Goal: Transaction & Acquisition: Purchase product/service

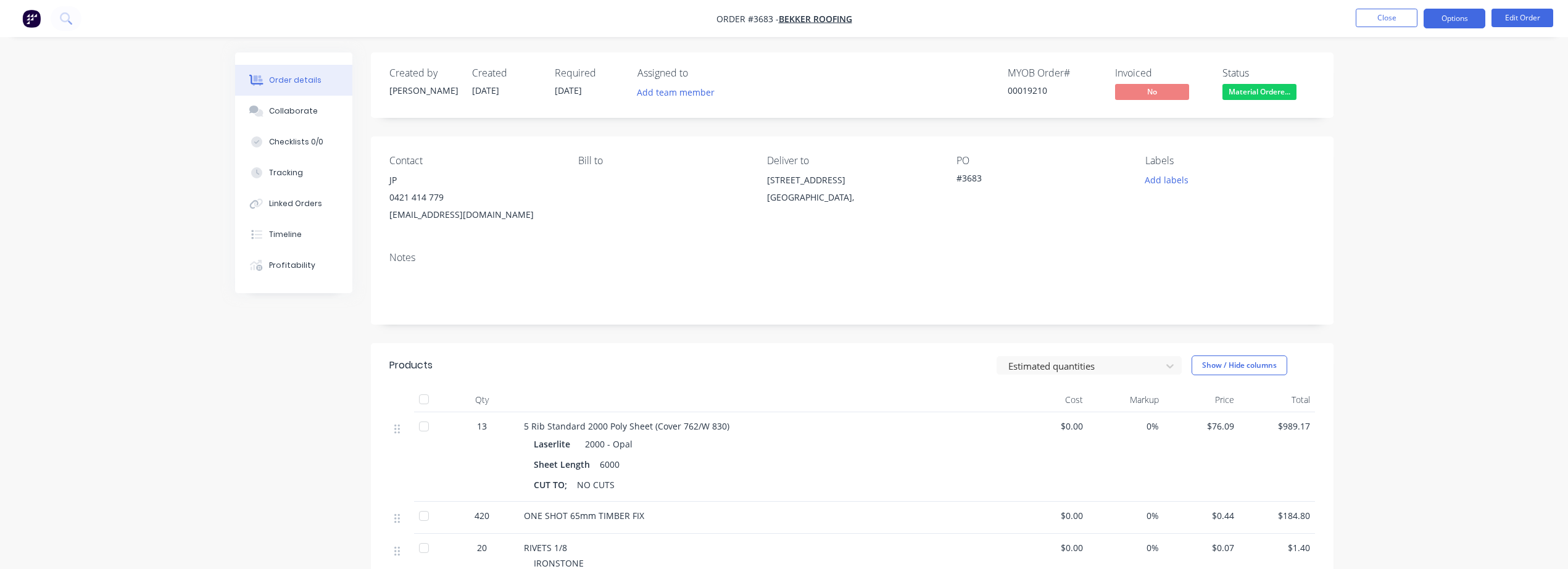
click at [1450, 24] on button "Options" at bounding box center [1455, 18] width 62 height 20
click at [1402, 69] on div "Invoice" at bounding box center [1418, 75] width 114 height 18
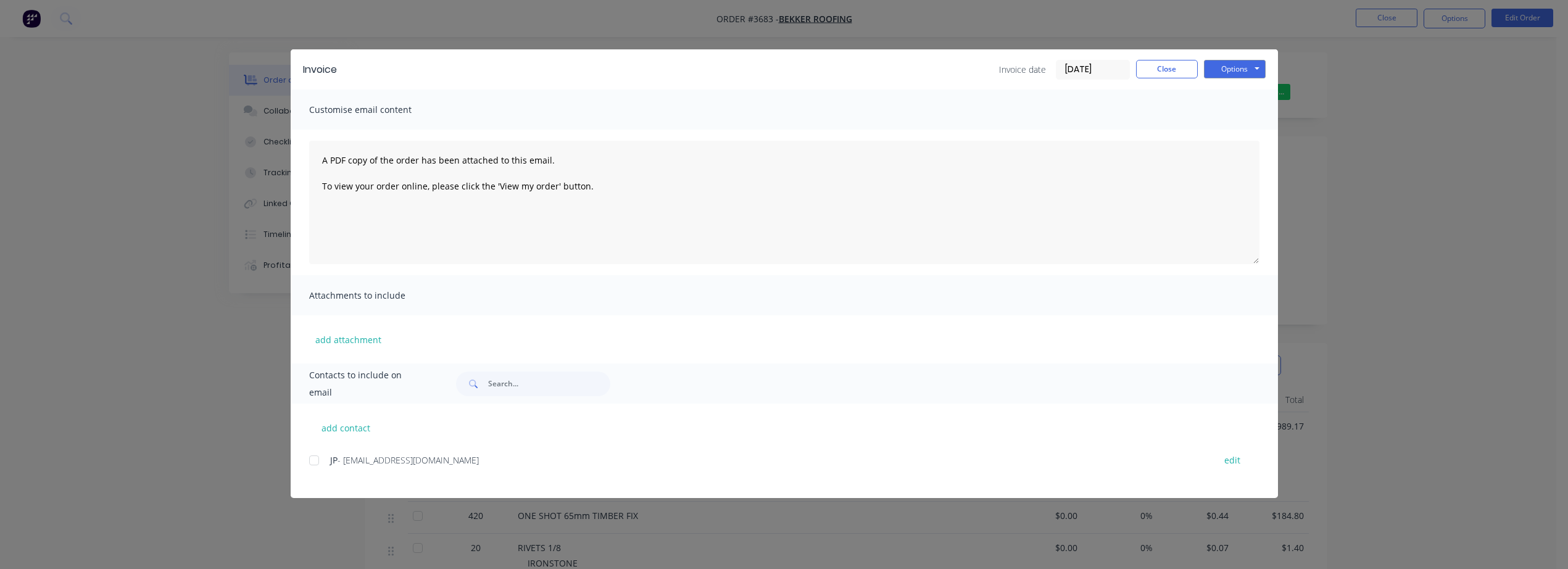
click at [312, 465] on div at bounding box center [314, 460] width 24 height 24
click at [1226, 71] on button "Options" at bounding box center [1235, 69] width 62 height 19
click at [1233, 123] on button "Email" at bounding box center [1244, 132] width 79 height 21
click at [1172, 69] on button "Close" at bounding box center [1167, 69] width 62 height 19
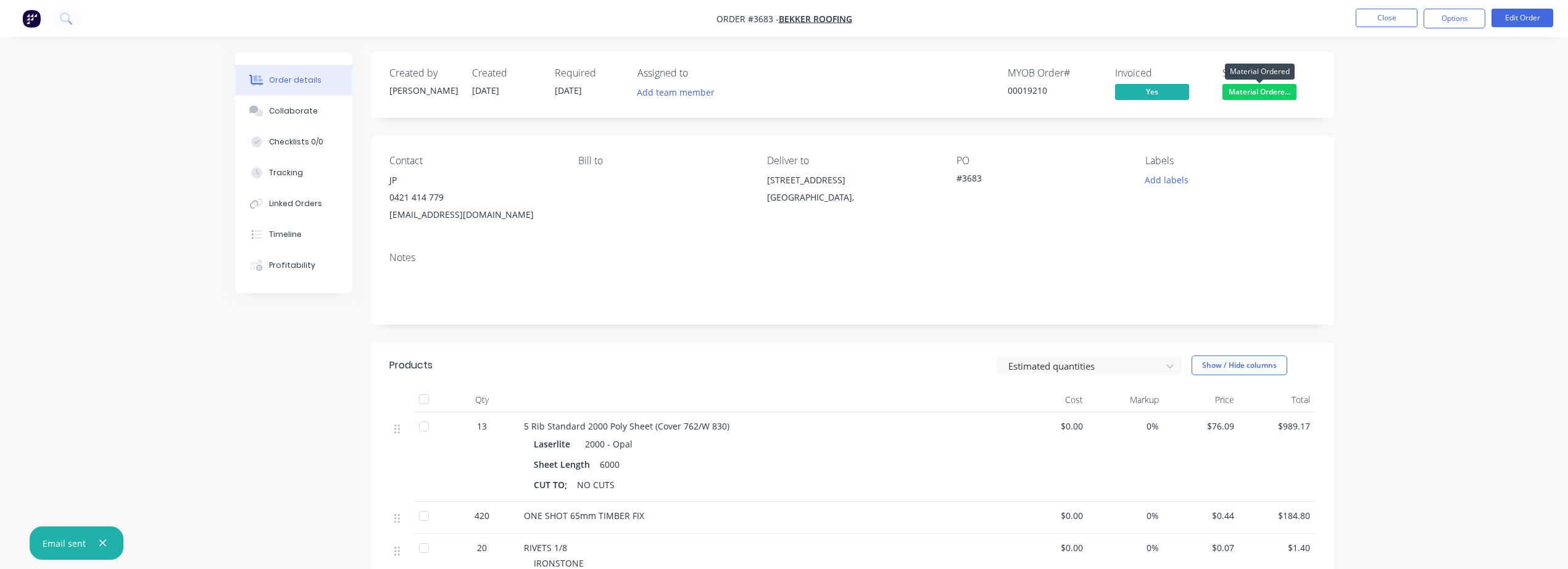
click at [1277, 97] on span "Material Ordere..." at bounding box center [1259, 92] width 74 height 15
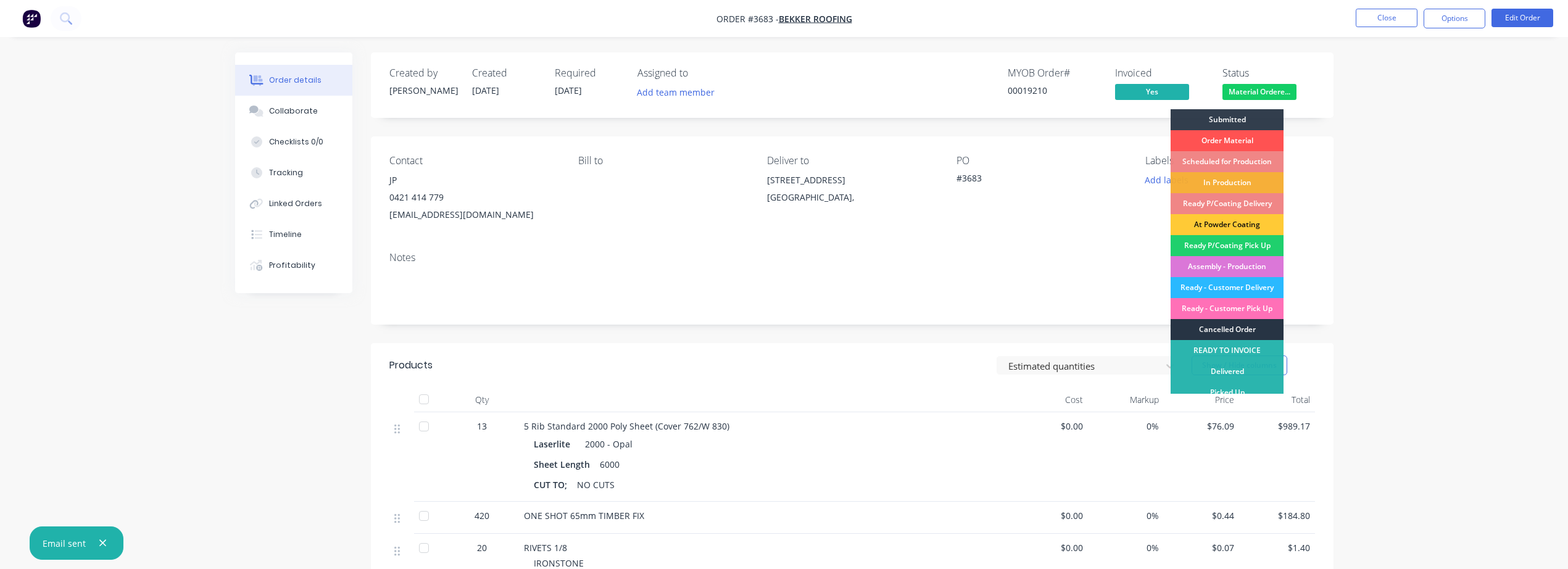
scroll to position [9, 0]
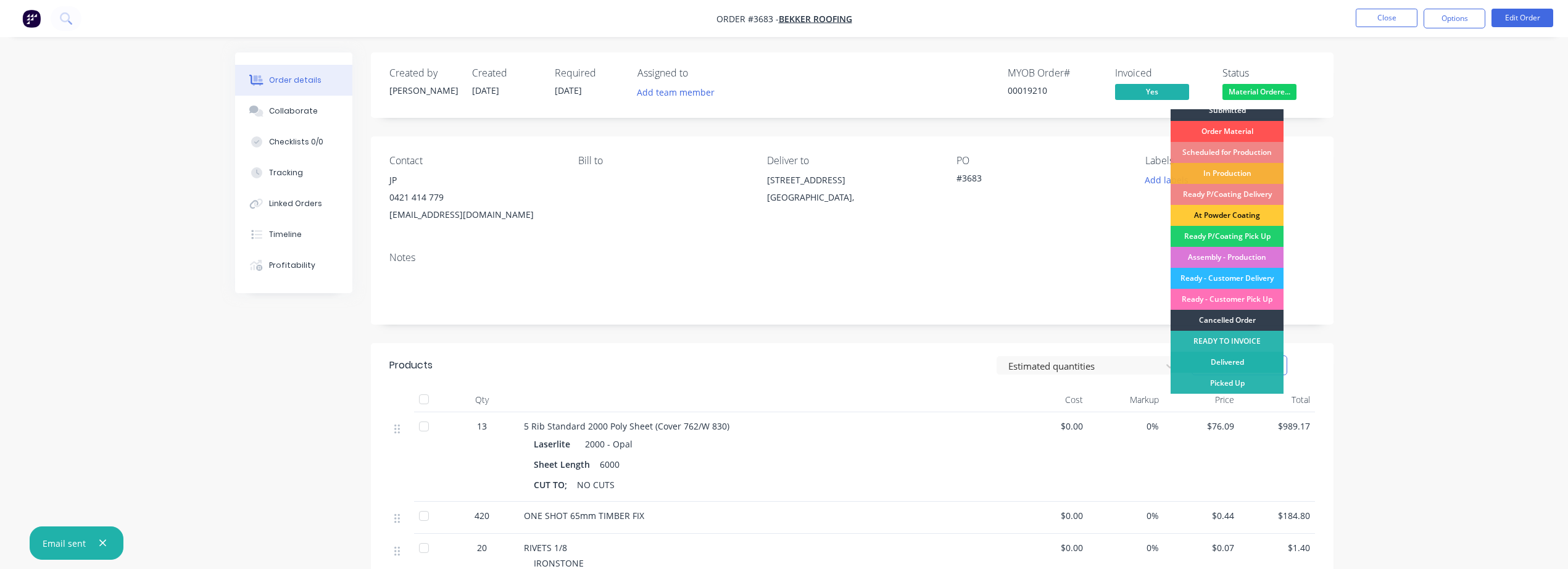
click at [1228, 361] on div "Delivered" at bounding box center [1228, 362] width 113 height 21
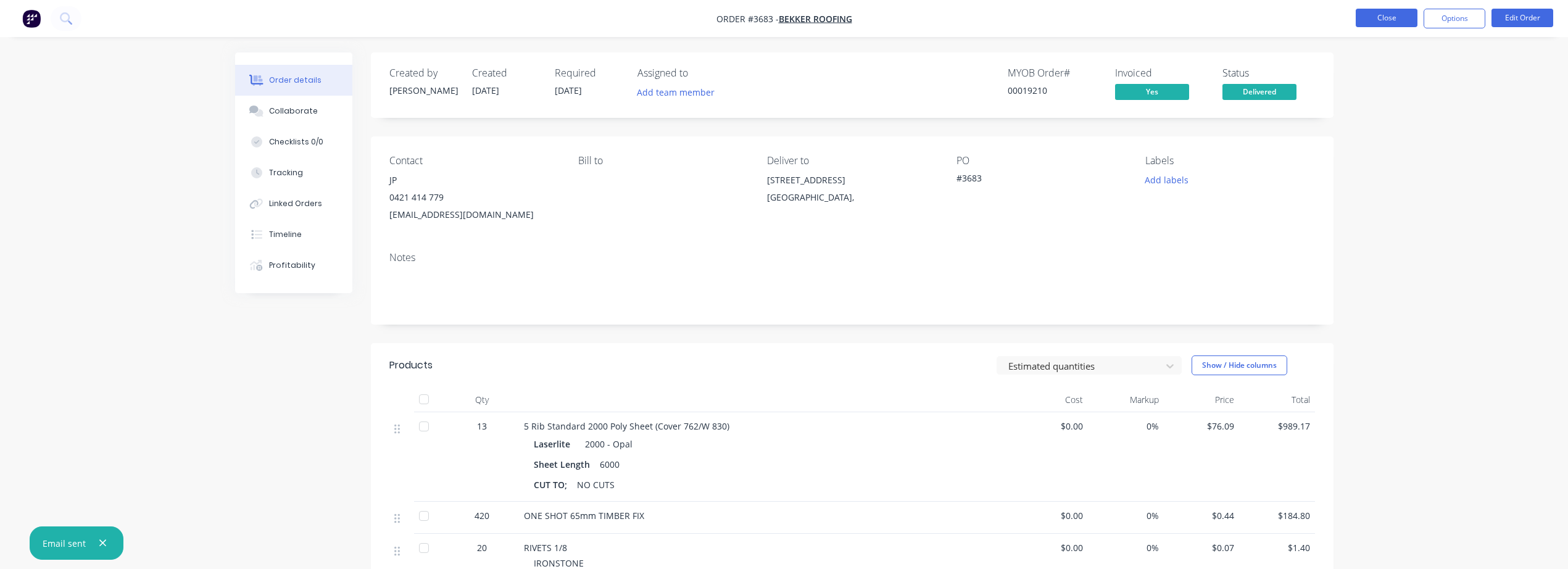
click at [1373, 19] on button "Close" at bounding box center [1387, 17] width 62 height 19
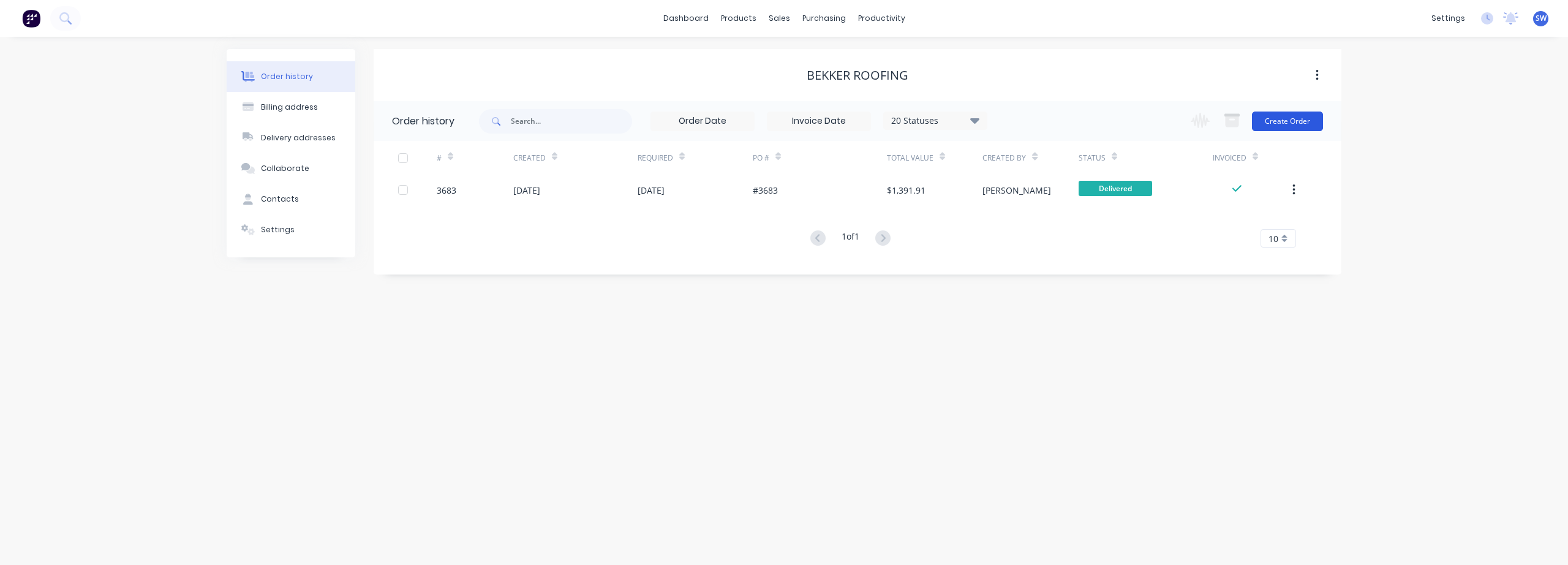
click at [1291, 121] on button "Create Order" at bounding box center [1287, 121] width 71 height 20
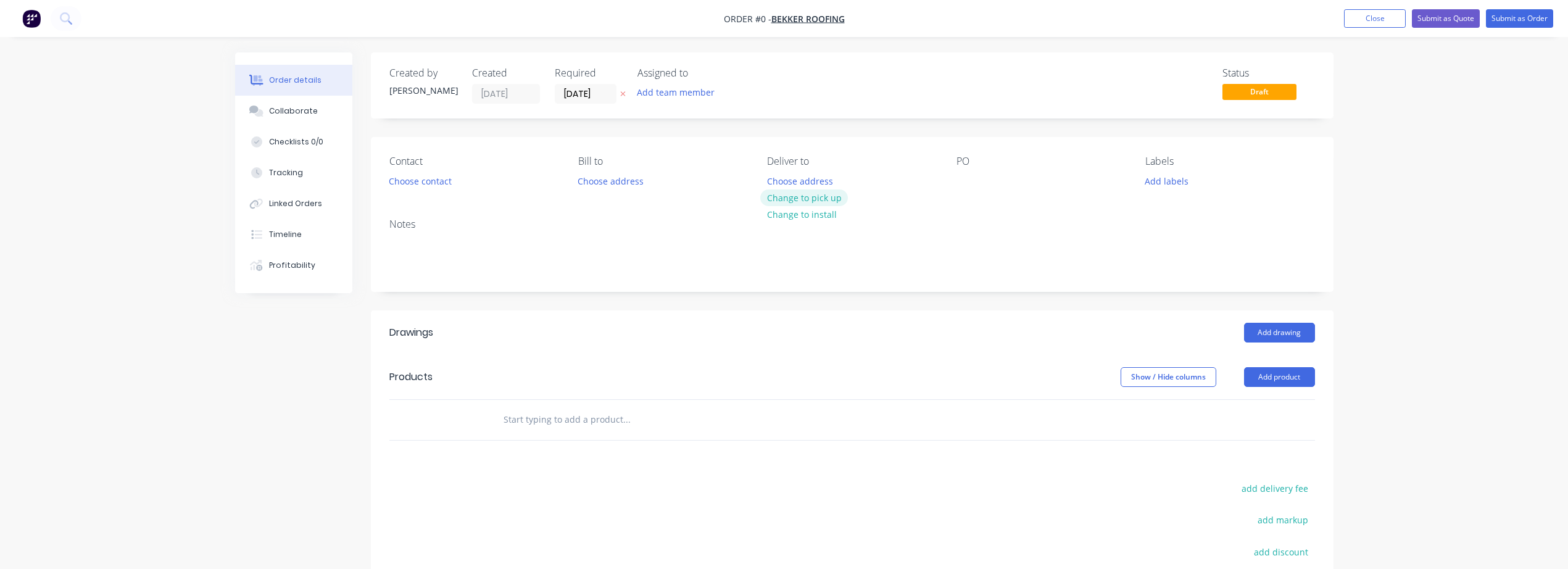
click at [800, 203] on button "Change to pick up" at bounding box center [804, 198] width 87 height 17
click at [971, 186] on div at bounding box center [966, 181] width 20 height 18
click at [413, 180] on button "Choose contact" at bounding box center [420, 180] width 76 height 17
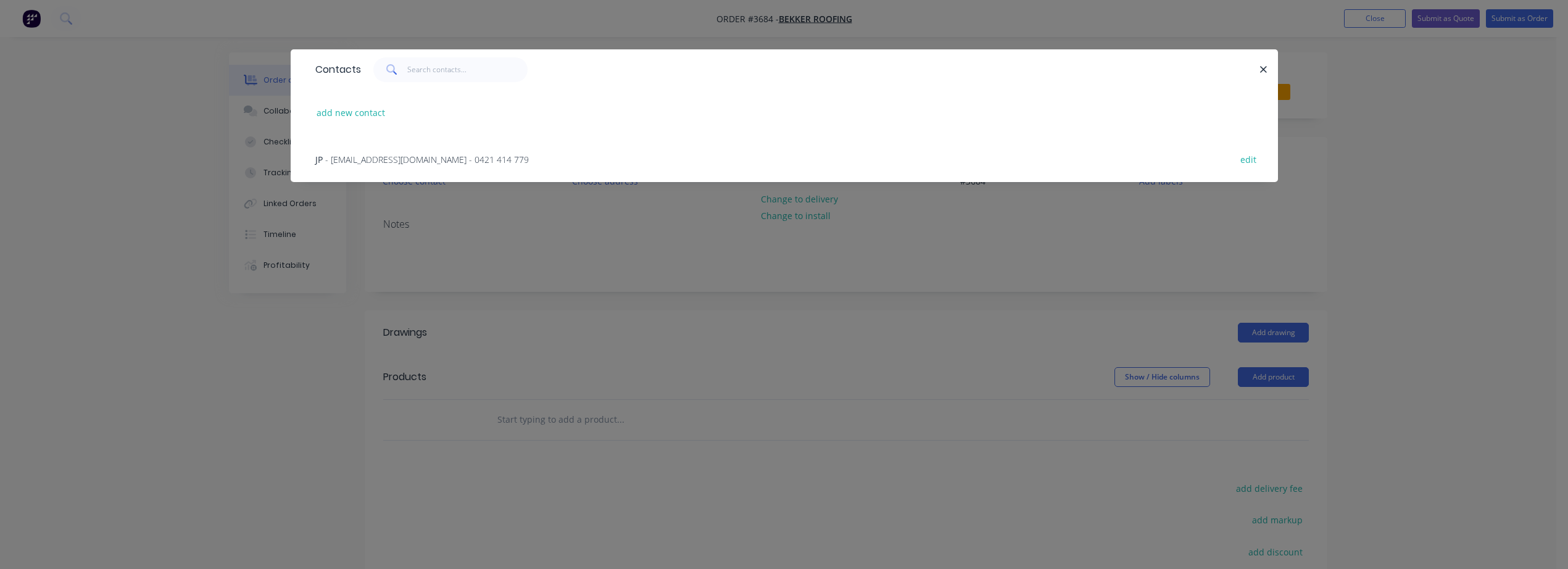
click at [358, 163] on span "- [EMAIL_ADDRESS][DOMAIN_NAME] - 0421 414 779" at bounding box center [427, 159] width 204 height 12
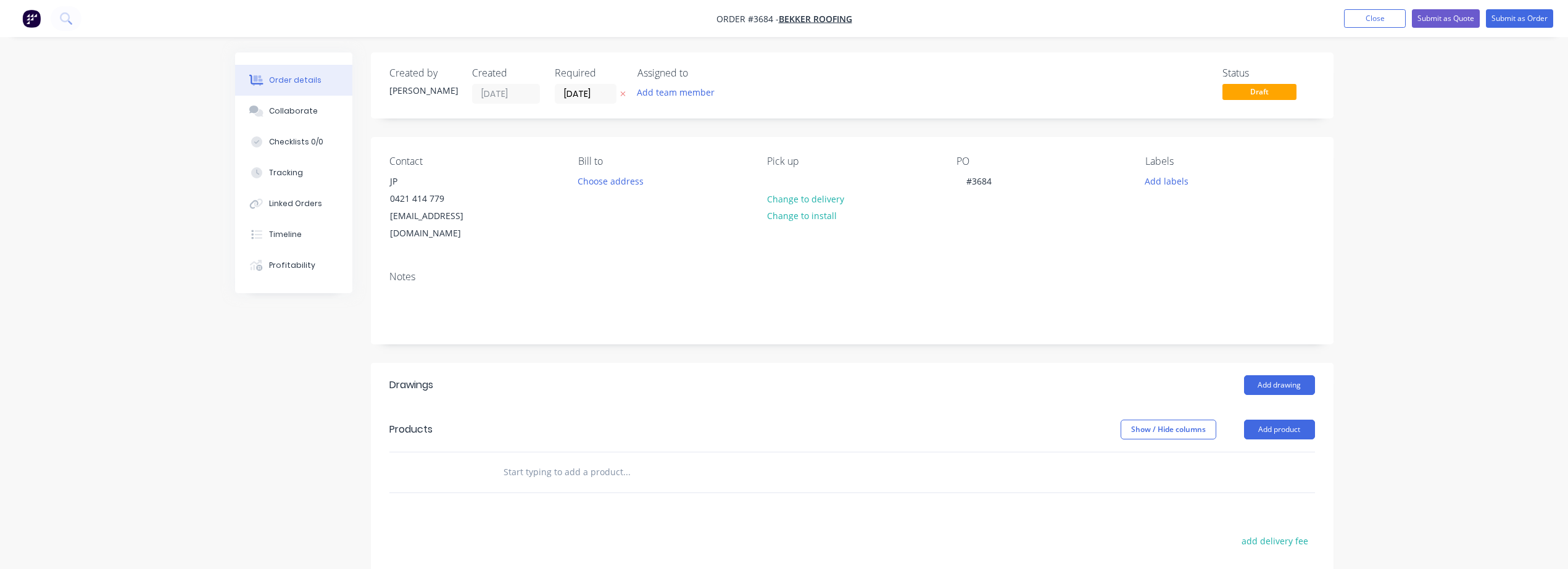
click at [592, 460] on input "text" at bounding box center [626, 472] width 247 height 24
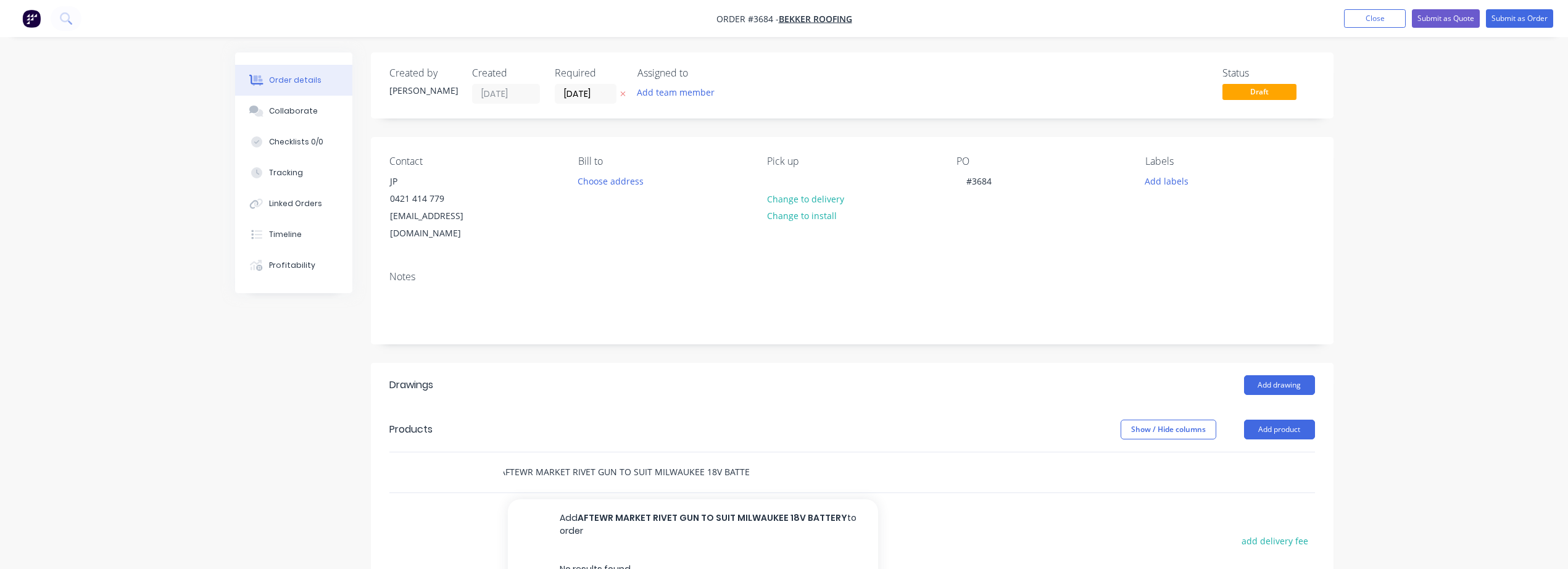
scroll to position [0, 8]
click at [523, 460] on input "AFTEWR MARKET RIVET GUN TO SUIT MILWAUKEE 18V BATTERY" at bounding box center [626, 472] width 247 height 24
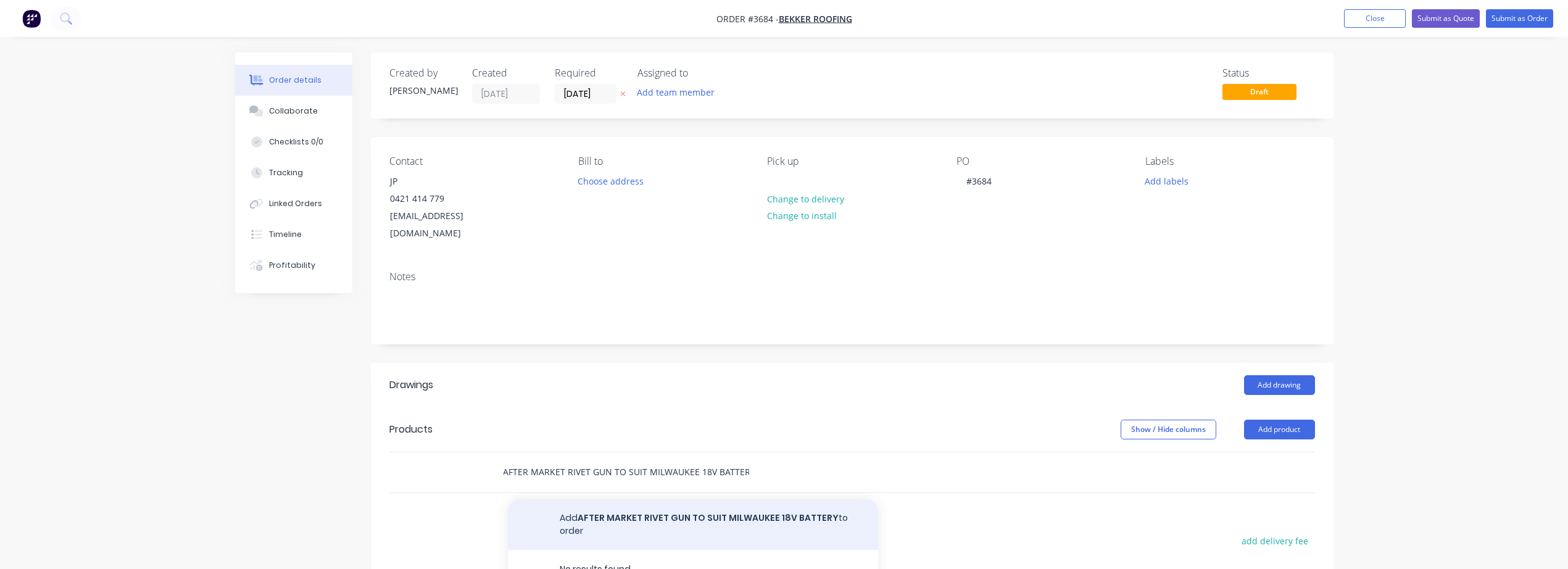
type input "AFTER MARKET RIVET GUN TO SUIT MILWAUKEE 18V BATTERY"
click at [680, 500] on button "Add AFTER MARKET RIVET GUN TO SUIT MILWAUKEE 18V BATTERY to order" at bounding box center [693, 524] width 370 height 51
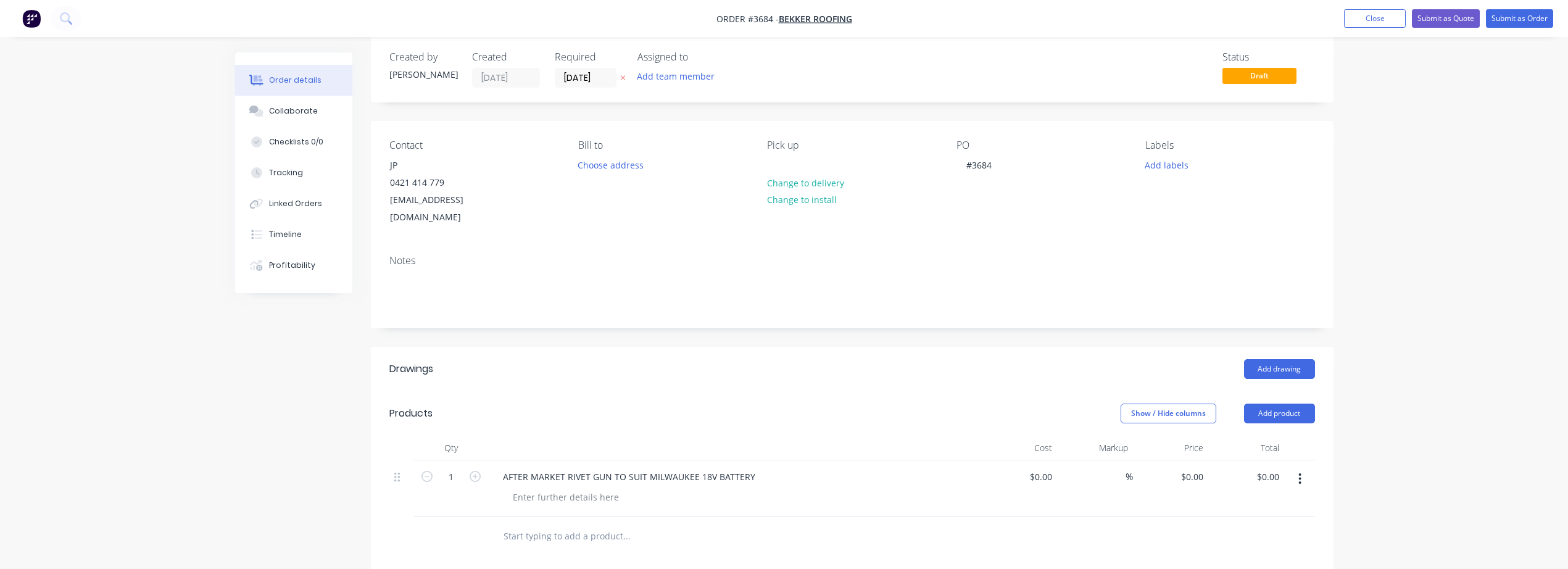
scroll to position [103, 0]
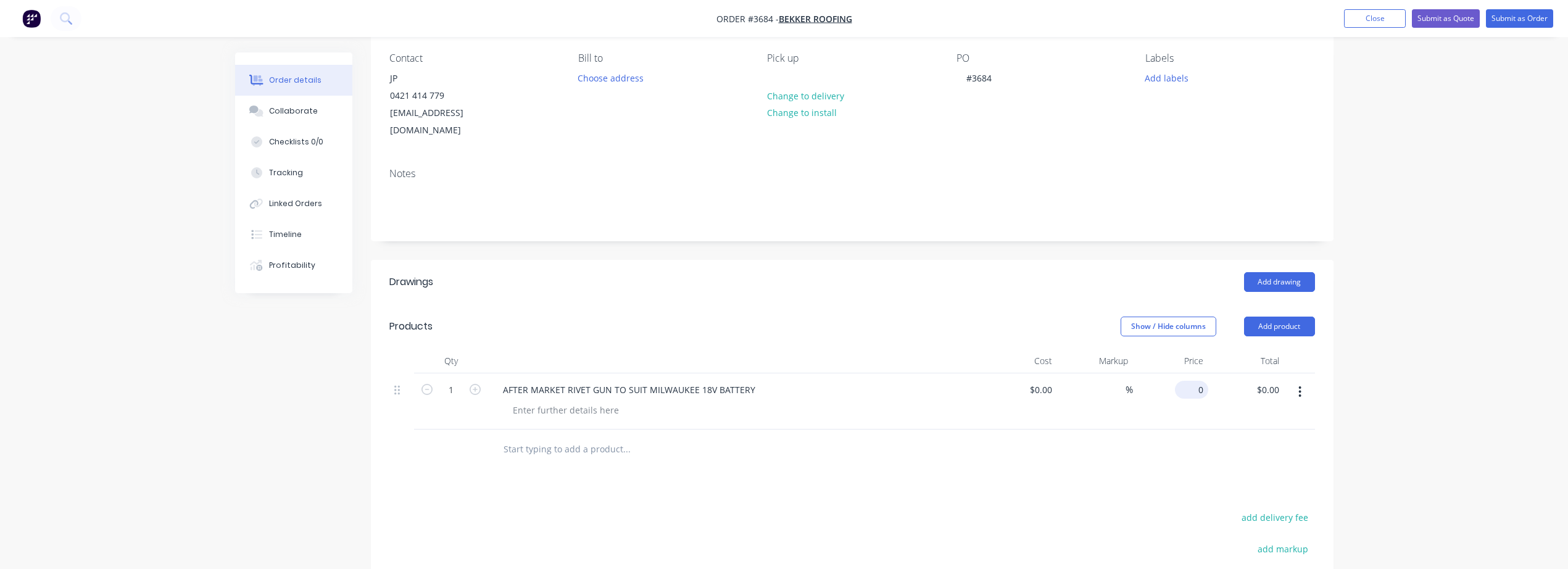
click at [1194, 381] on input "0" at bounding box center [1194, 390] width 28 height 18
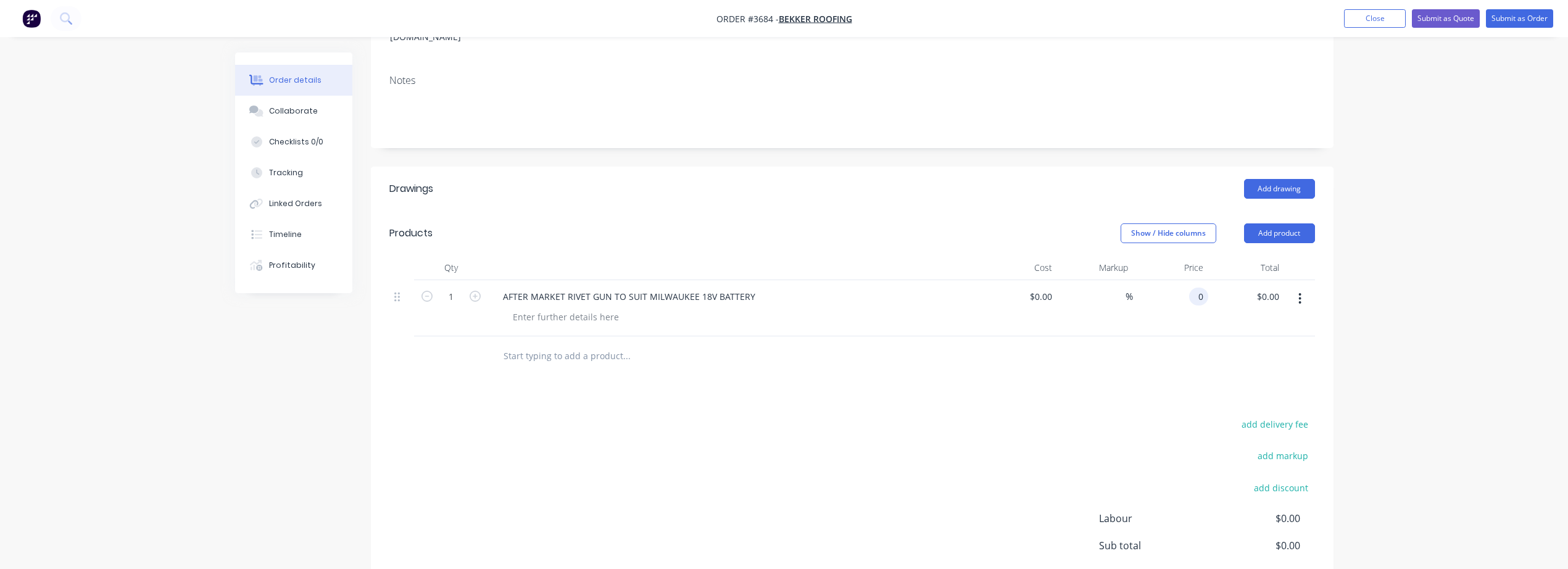
scroll to position [301, 0]
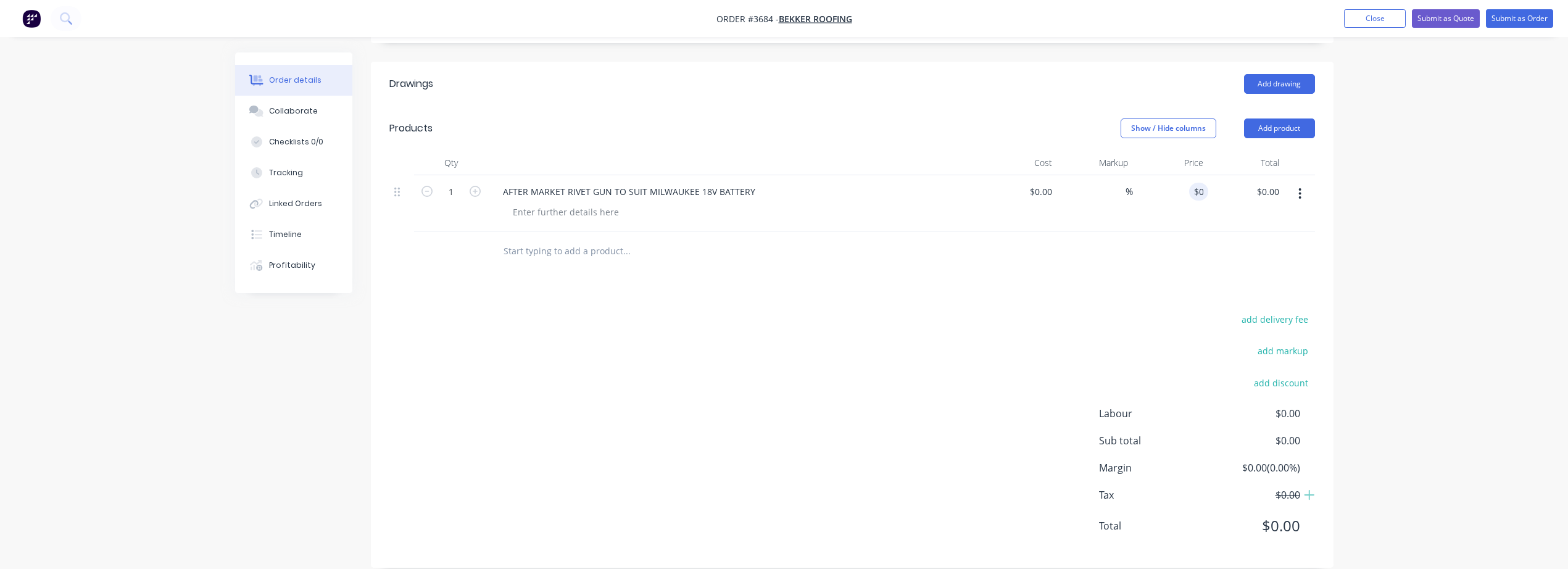
click at [1267, 514] on span "$0.00" at bounding box center [1254, 525] width 91 height 22
click at [1298, 514] on span "$0.00" at bounding box center [1254, 525] width 91 height 22
click at [1287, 514] on span "$0.00" at bounding box center [1254, 525] width 91 height 22
click at [1204, 182] on input "0" at bounding box center [1194, 191] width 28 height 18
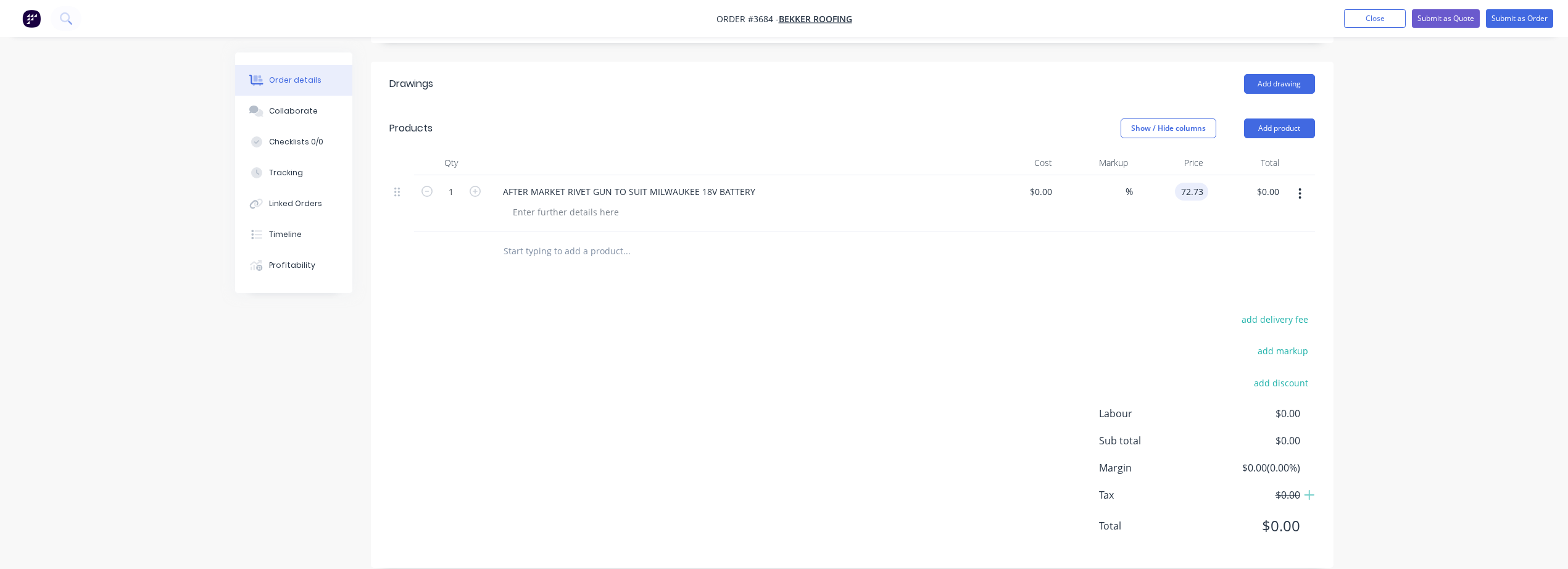
type input "72.73"
type input "0.00"
type input "$72.73"
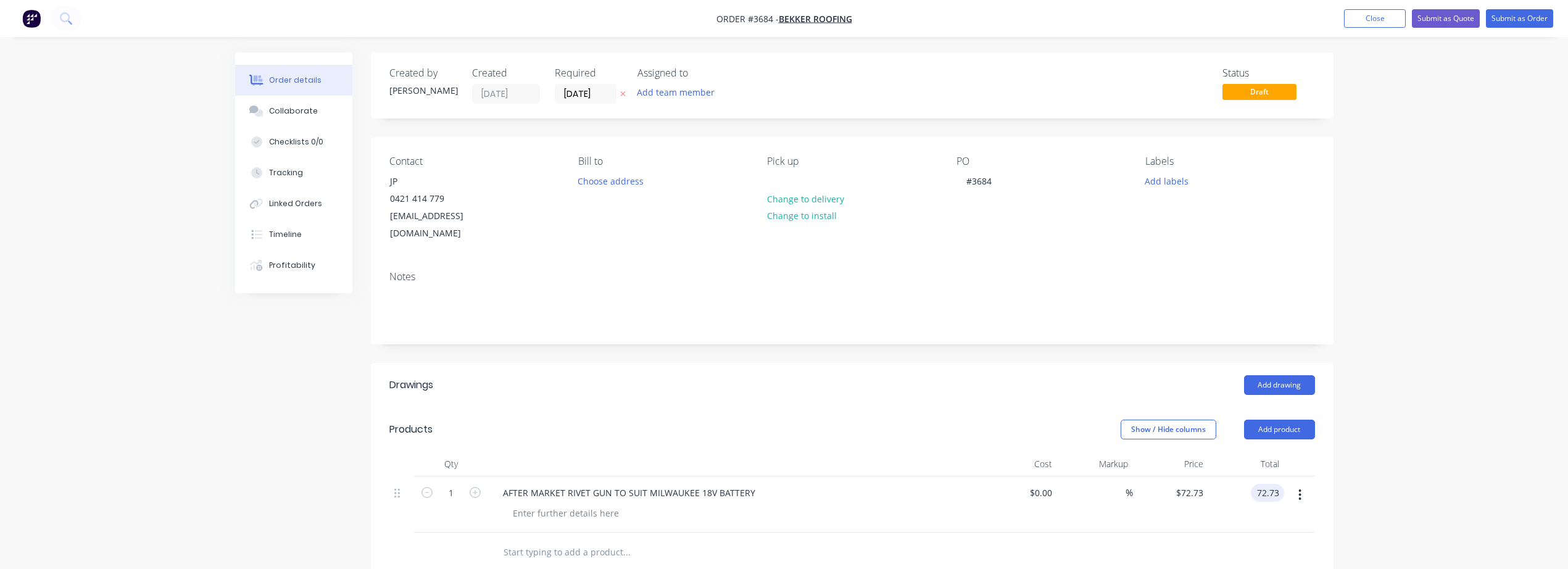
type input "$72.73"
click at [1365, 232] on div "Order details Collaborate Checklists 0/0 Tracking Linked Orders Timeline Profit…" at bounding box center [784, 444] width 1568 height 888
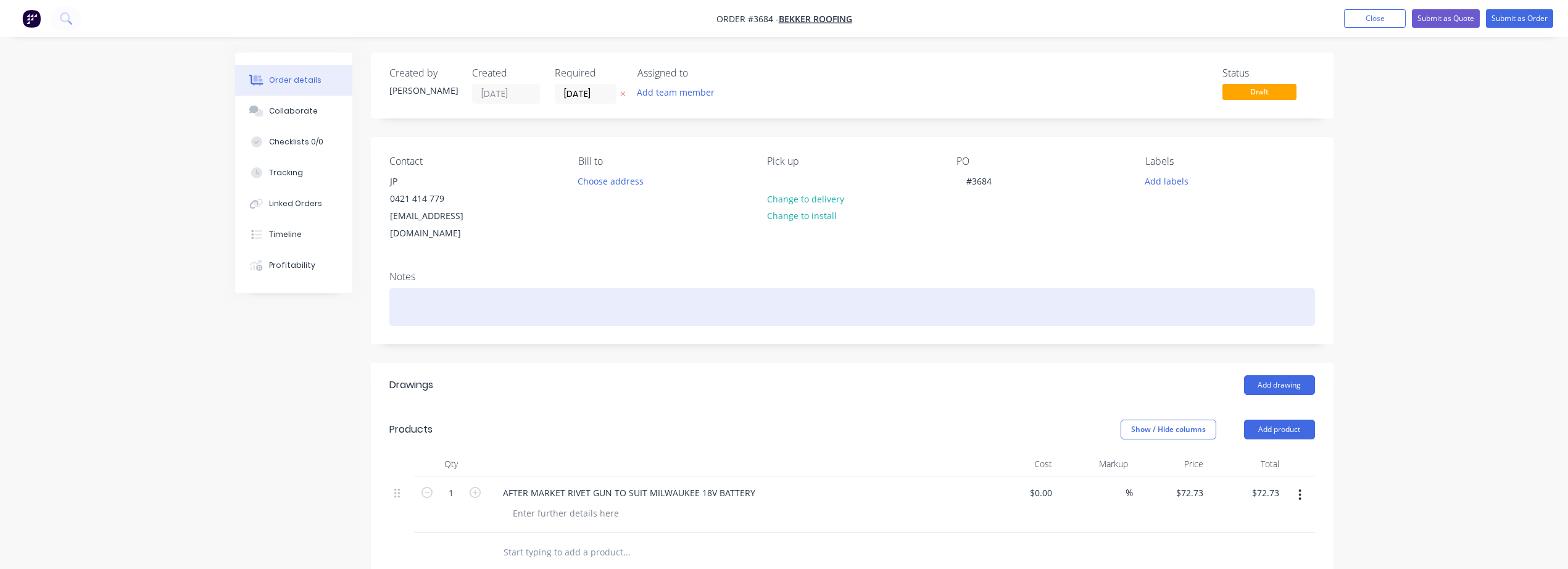
click at [502, 299] on div at bounding box center [852, 307] width 926 height 38
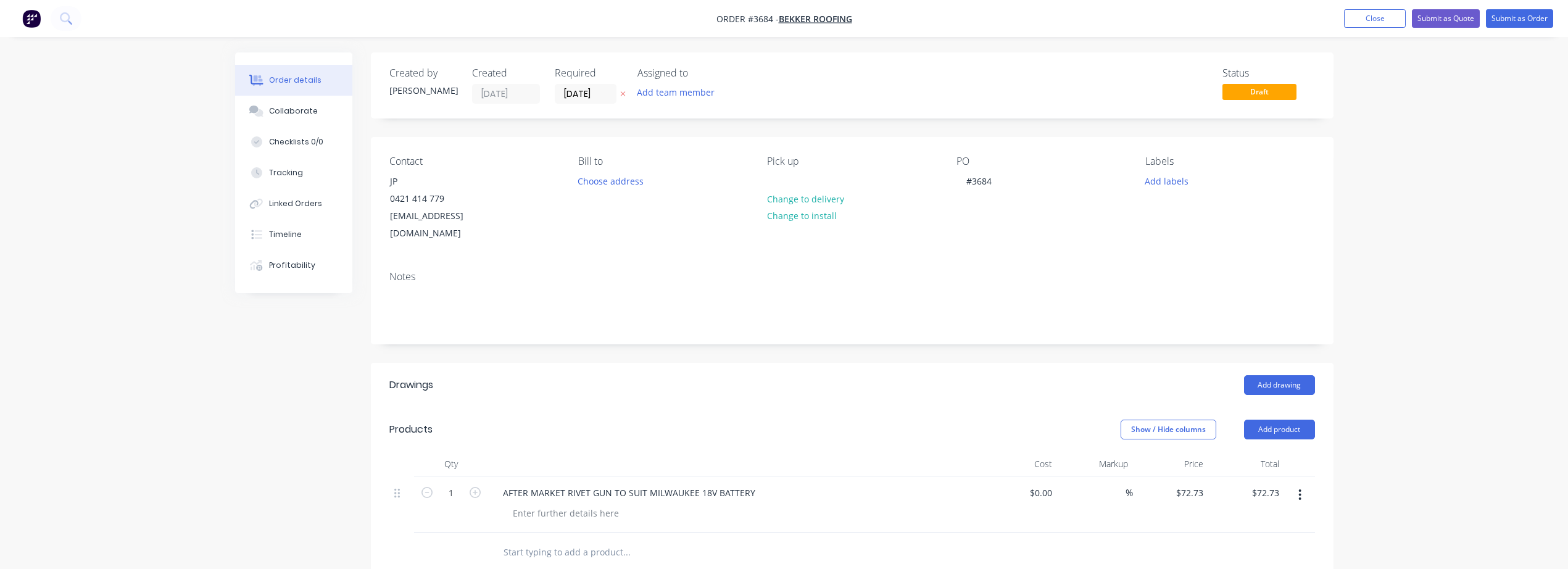
click at [1390, 230] on div "Order details Collaborate Checklists 0/0 Tracking Linked Orders Timeline Profit…" at bounding box center [784, 444] width 1568 height 888
click at [1513, 13] on button "Submit as Order" at bounding box center [1520, 18] width 67 height 19
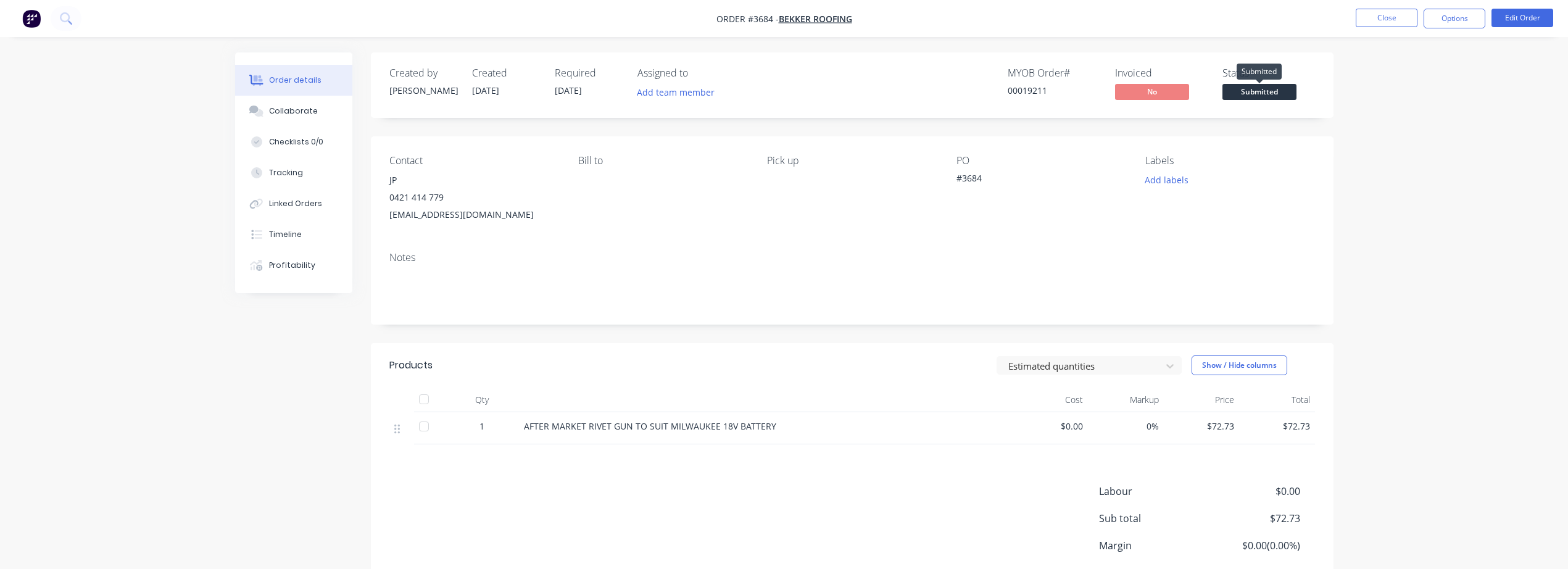
click at [1260, 96] on span "Submitted" at bounding box center [1259, 92] width 74 height 15
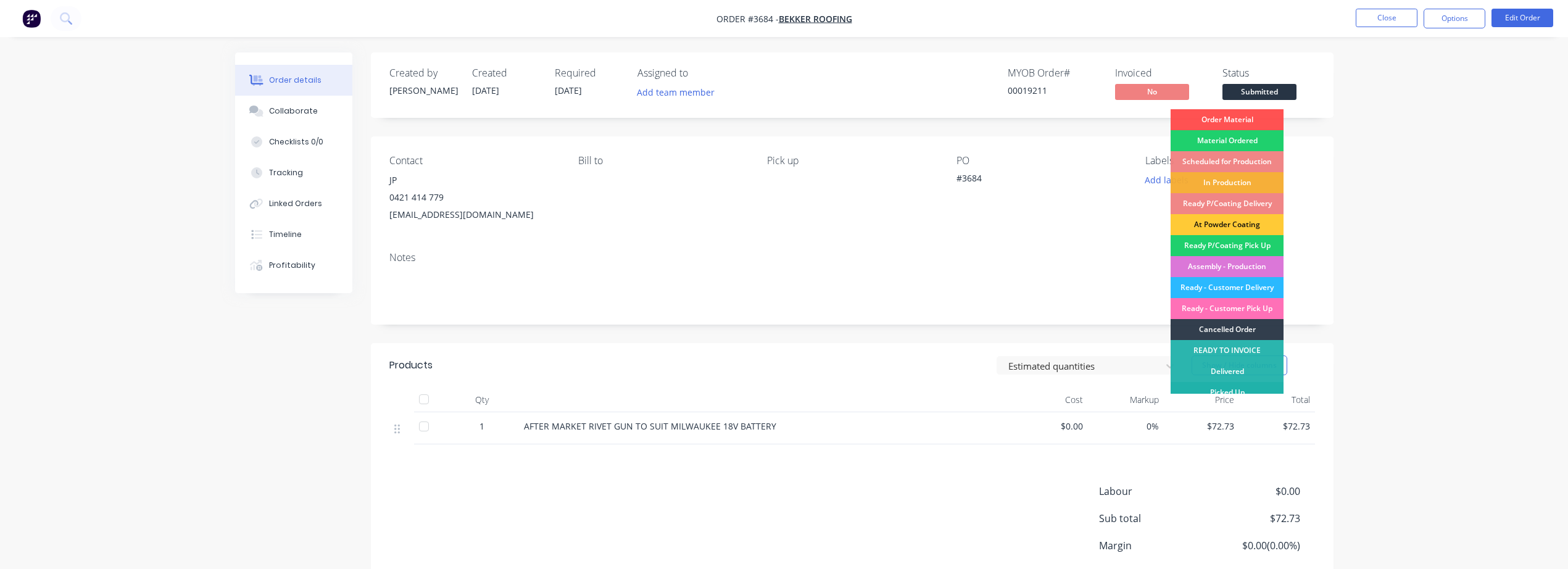
click at [1244, 390] on div "Picked Up" at bounding box center [1228, 392] width 113 height 21
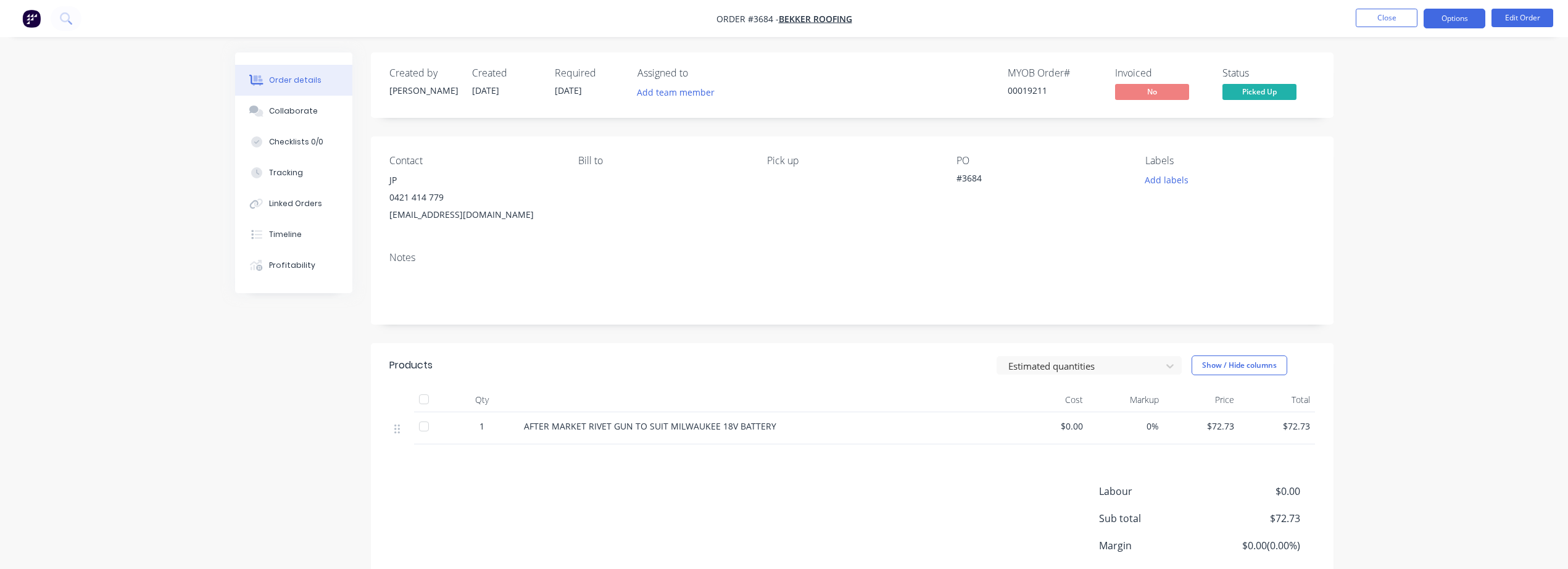
click at [1450, 12] on button "Options" at bounding box center [1455, 18] width 62 height 20
click at [1404, 69] on div "Invoice" at bounding box center [1418, 75] width 114 height 18
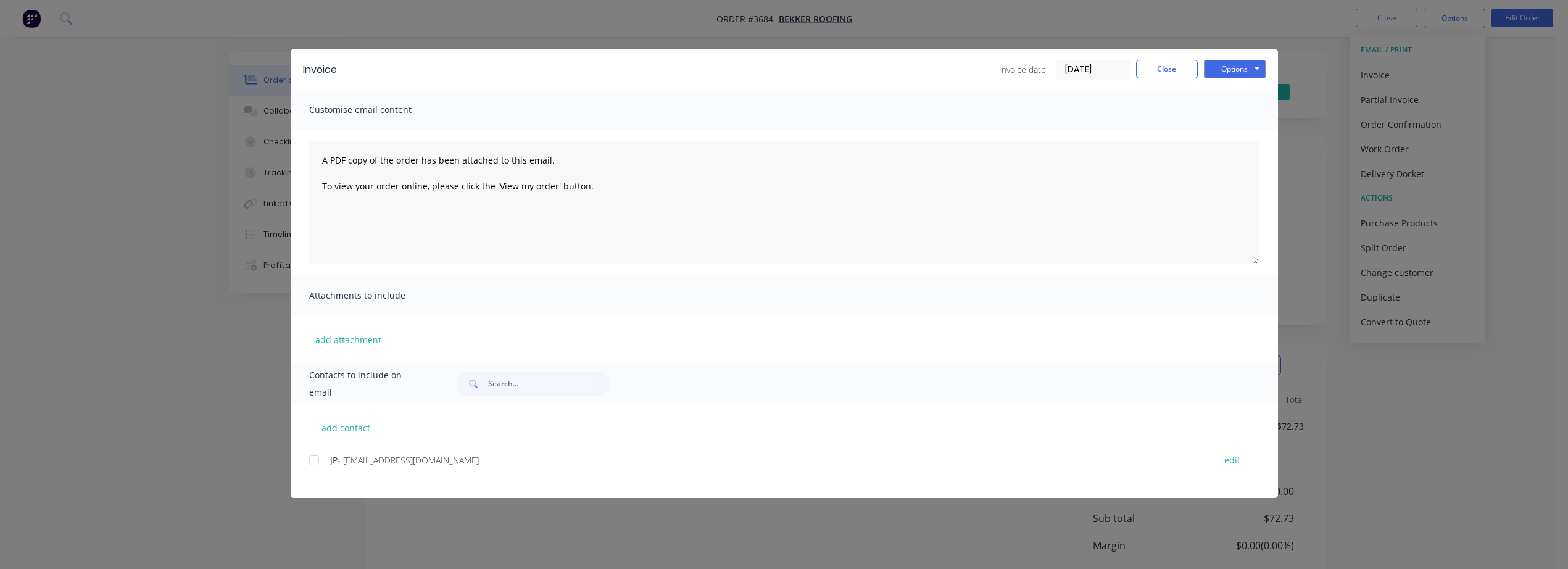
click at [312, 457] on div at bounding box center [314, 460] width 24 height 24
click at [1216, 63] on button "Options" at bounding box center [1235, 69] width 62 height 19
click at [1220, 125] on button "Email" at bounding box center [1244, 132] width 79 height 21
click at [1164, 67] on button "Close" at bounding box center [1167, 69] width 62 height 19
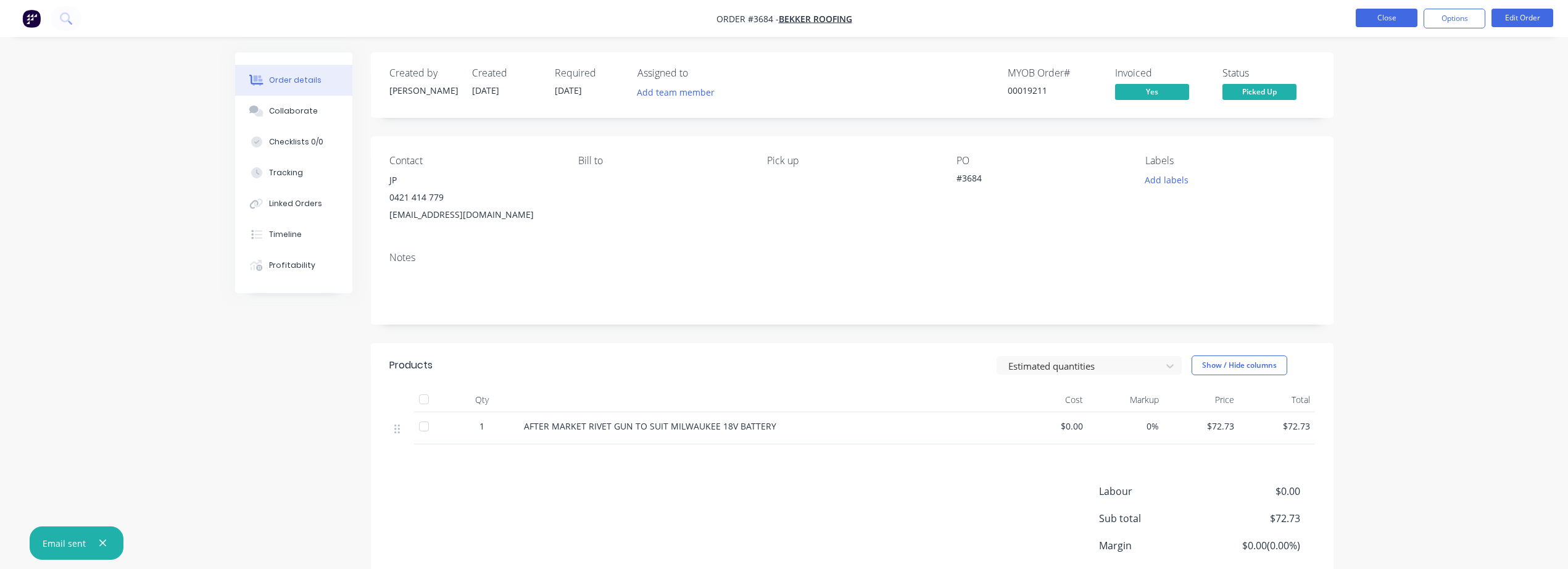
click at [1387, 13] on button "Close" at bounding box center [1387, 17] width 62 height 19
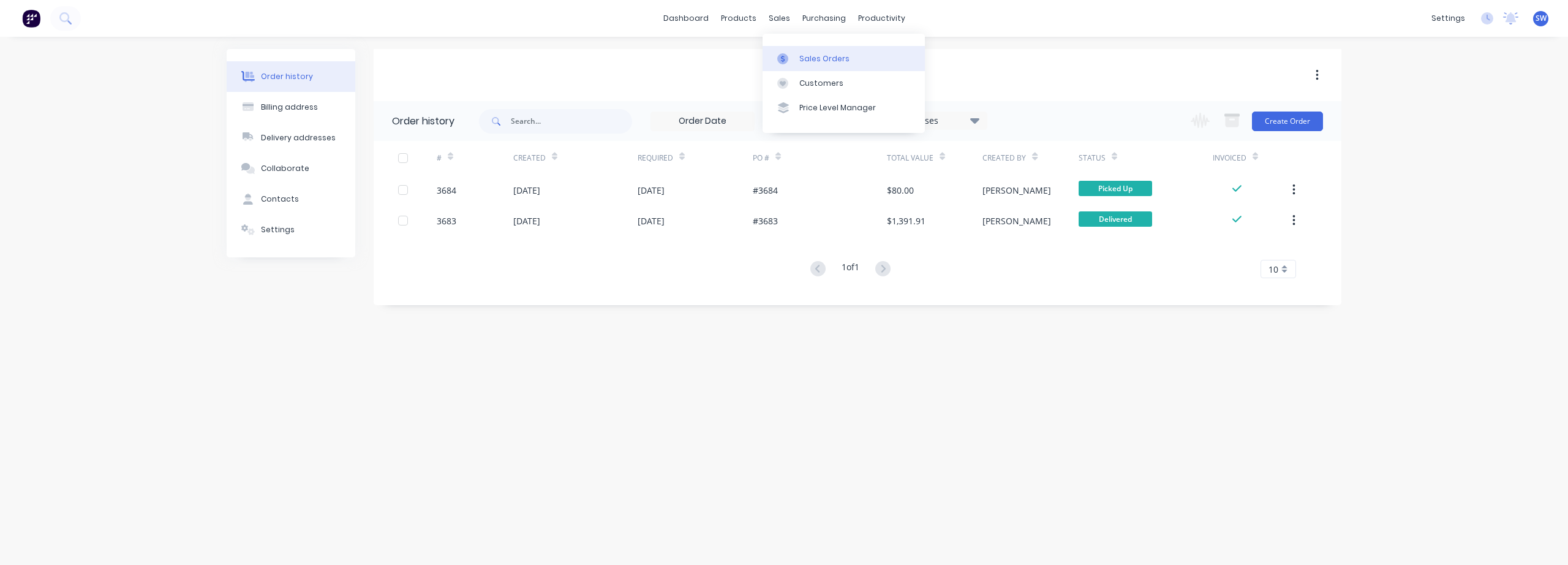
click at [832, 61] on div "Sales Orders" at bounding box center [824, 59] width 50 height 11
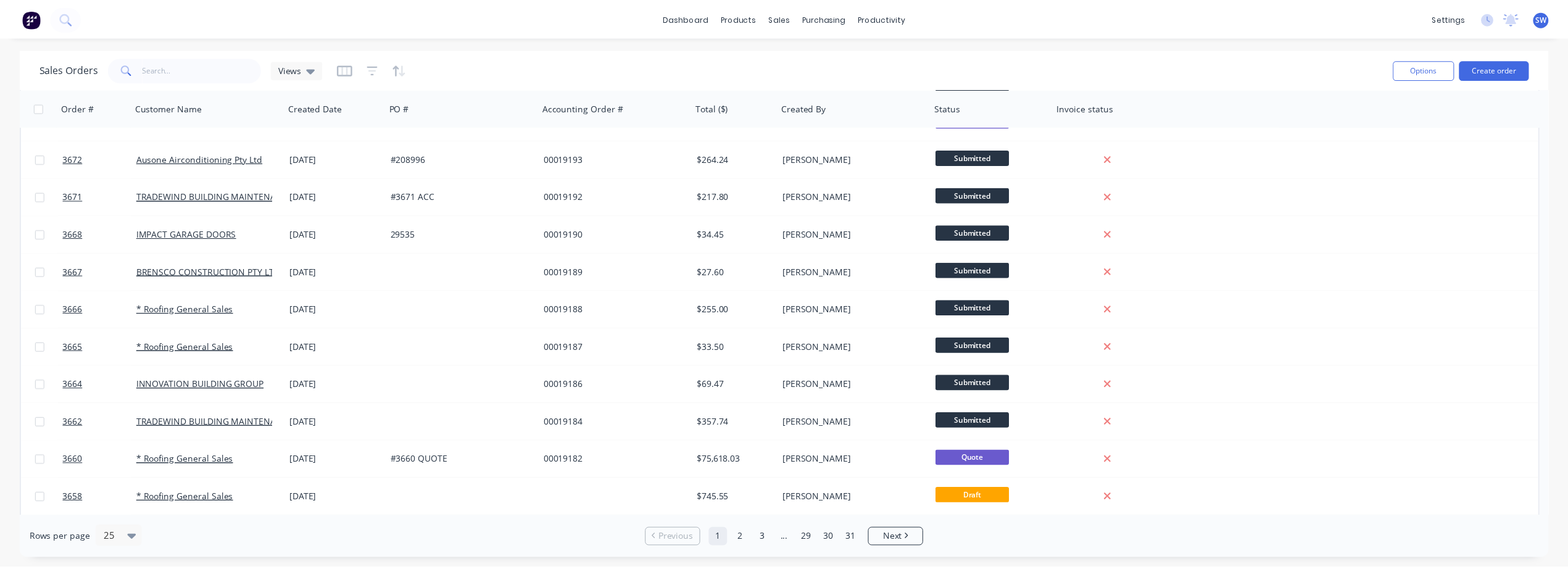
scroll to position [551, 0]
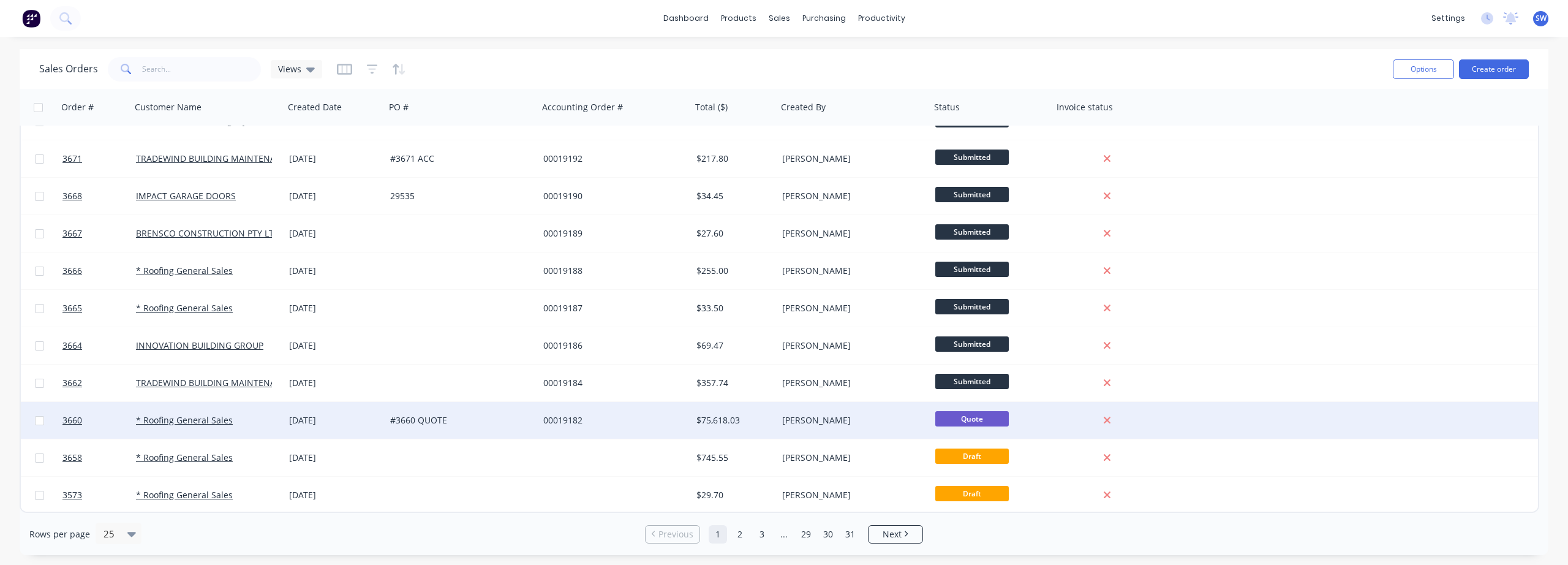
click at [321, 420] on div "[DATE]" at bounding box center [335, 420] width 91 height 12
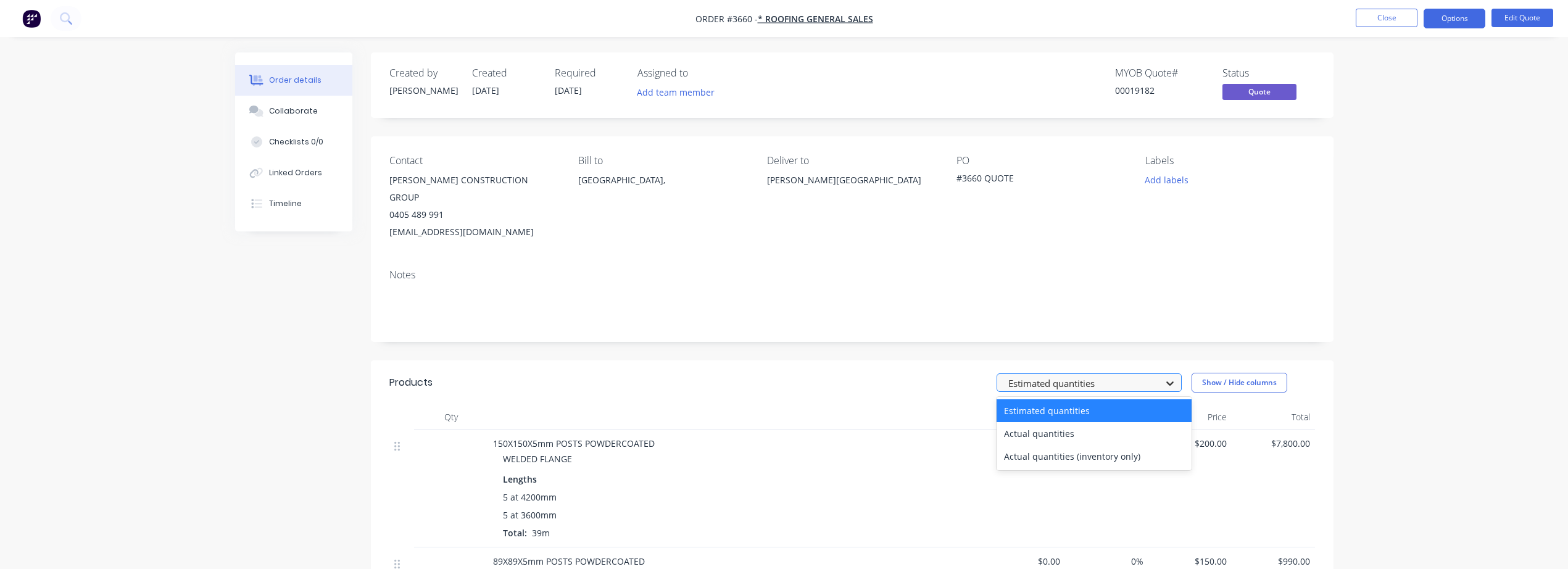
click at [1170, 377] on icon at bounding box center [1170, 383] width 12 height 12
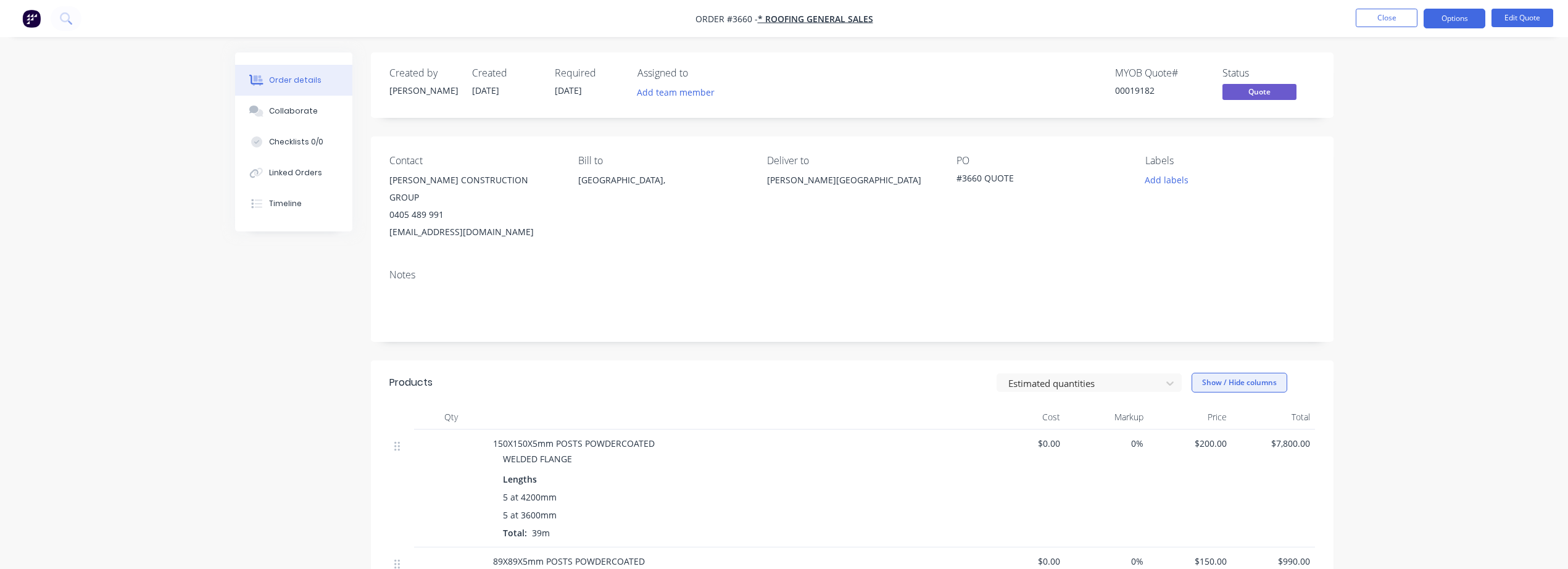
click at [1253, 372] on button "Show / Hide columns" at bounding box center [1239, 382] width 96 height 20
click at [1213, 423] on span at bounding box center [1211, 423] width 10 height 10
click at [1197, 417] on input "Cost" at bounding box center [1197, 417] width 0 height 0
click at [1210, 441] on span at bounding box center [1211, 439] width 10 height 10
click at [1197, 433] on input "Markup" at bounding box center [1197, 433] width 0 height 0
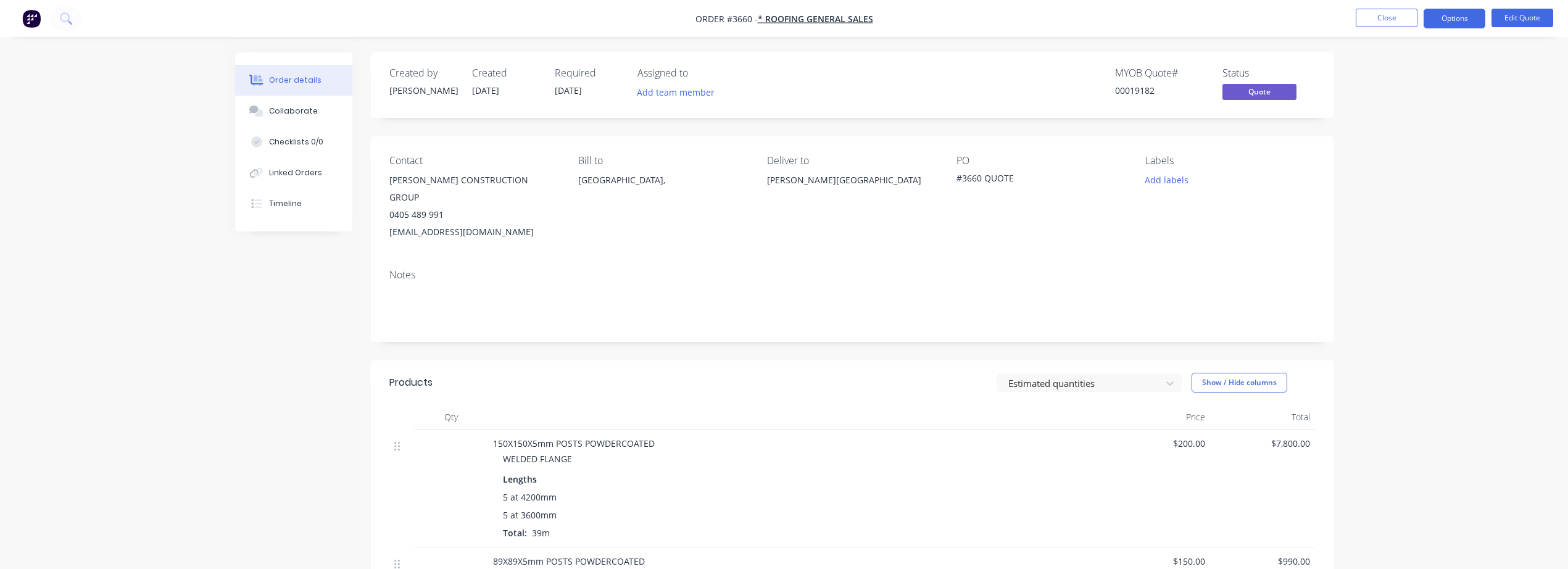
click at [1472, 18] on button "Options" at bounding box center [1455, 18] width 62 height 20
click at [1419, 75] on div "Quote" at bounding box center [1418, 75] width 114 height 18
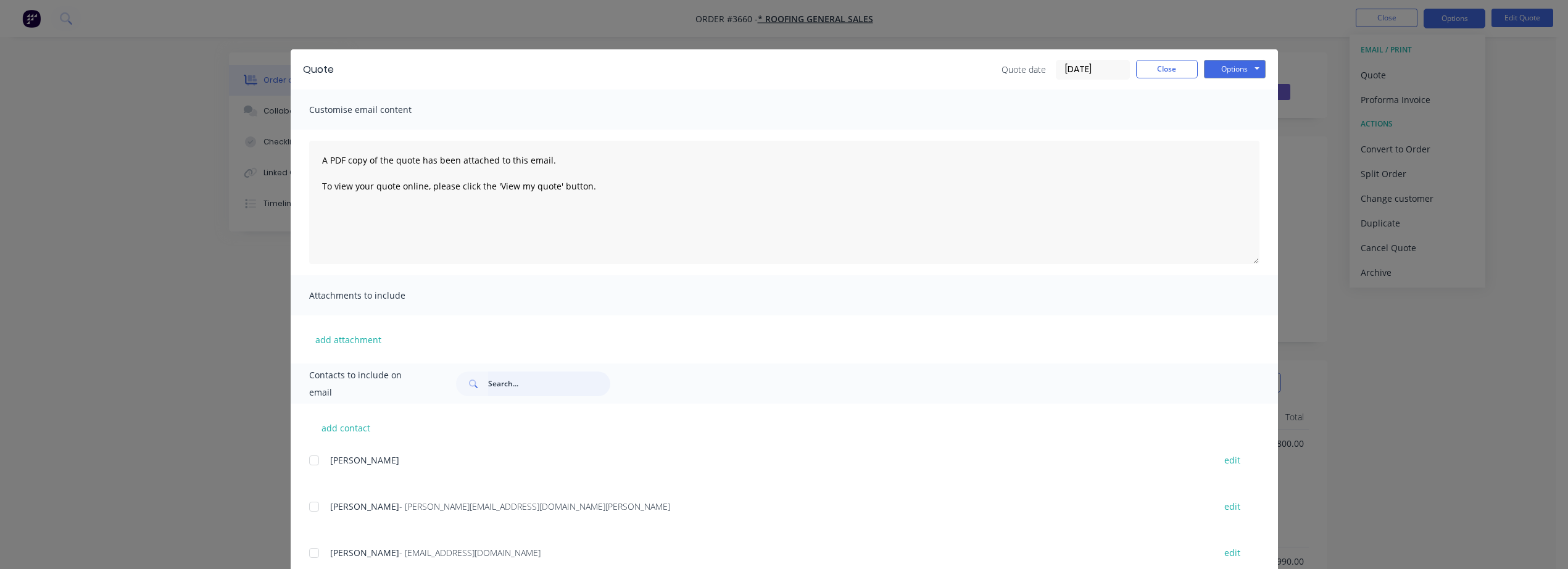
click at [541, 386] on input "text" at bounding box center [549, 383] width 122 height 24
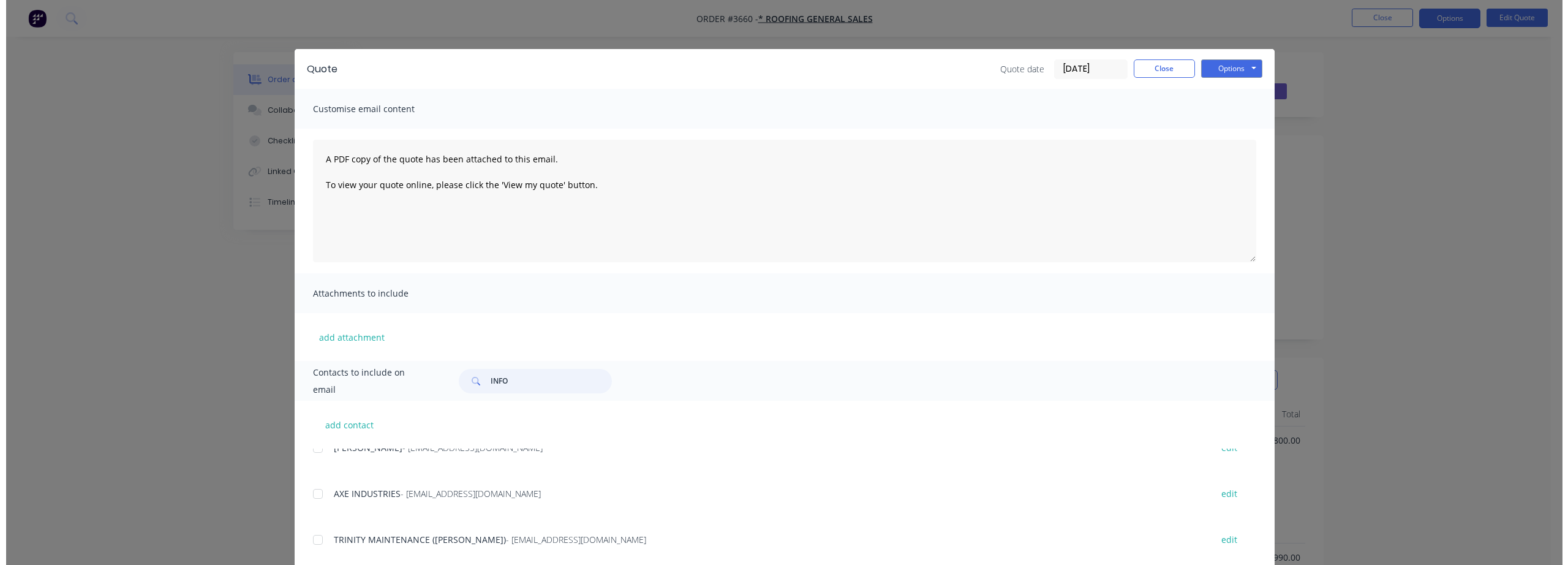
scroll to position [204, 0]
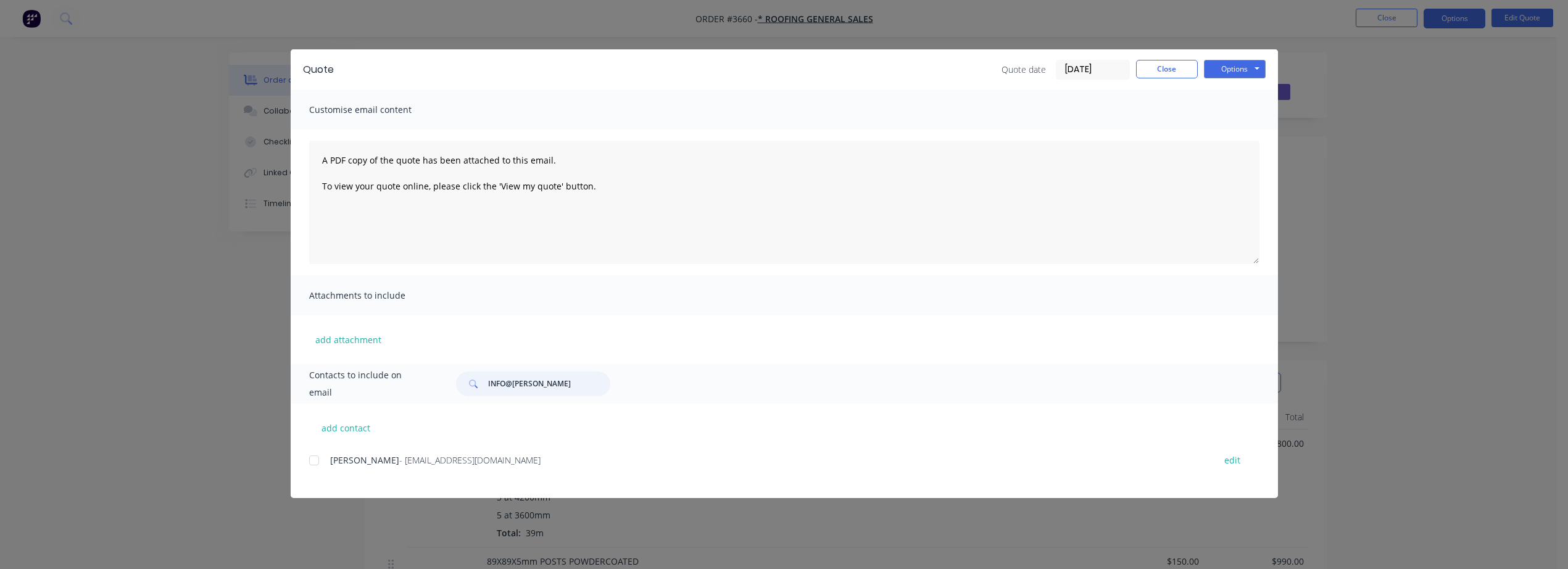
click at [314, 456] on div at bounding box center [314, 460] width 24 height 24
type input "INFO@[PERSON_NAME]"
click at [1244, 70] on button "Options" at bounding box center [1235, 69] width 62 height 19
click at [1240, 132] on button "Email" at bounding box center [1244, 132] width 79 height 21
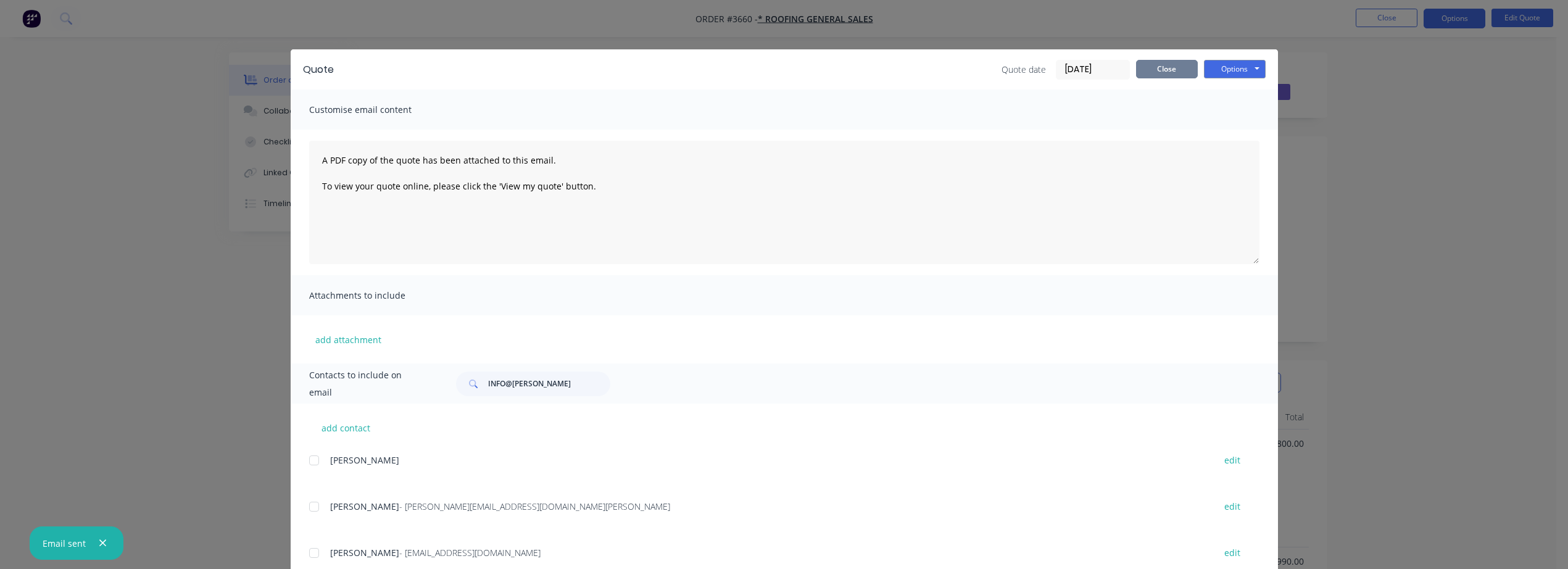
click at [1159, 69] on button "Close" at bounding box center [1167, 69] width 62 height 19
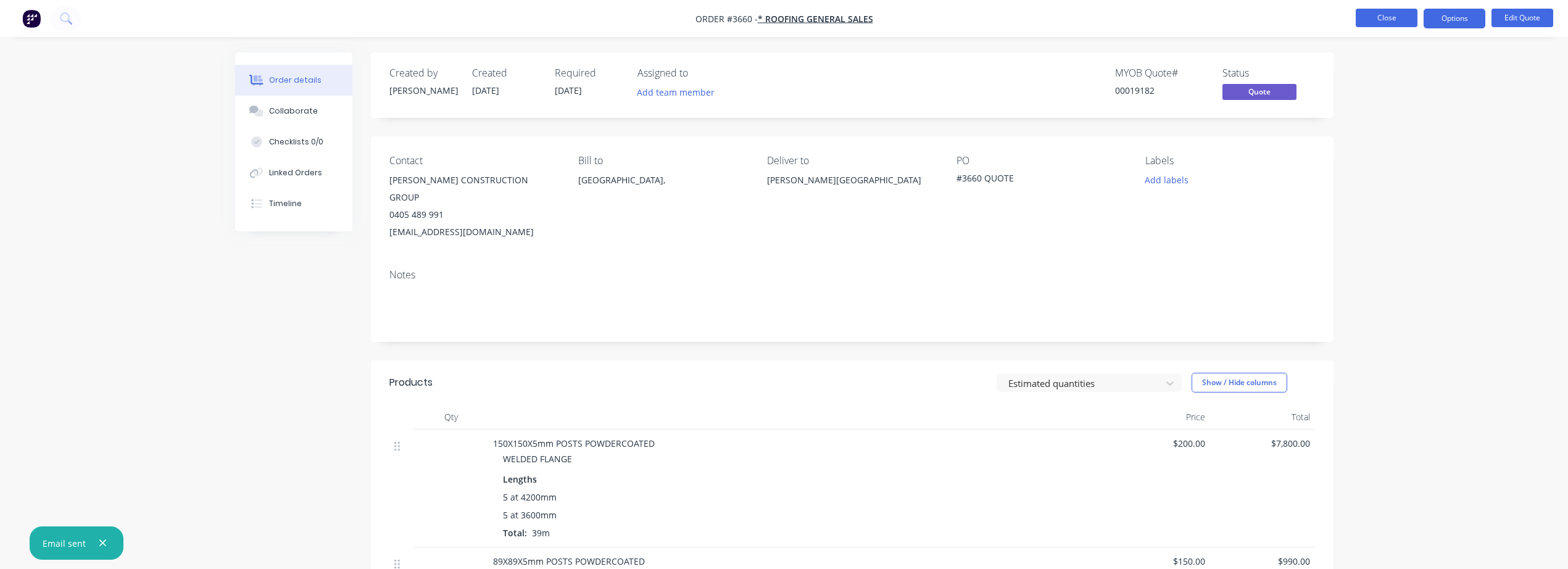
click at [1393, 14] on button "Close" at bounding box center [1387, 17] width 62 height 19
